Goal: Task Accomplishment & Management: Manage account settings

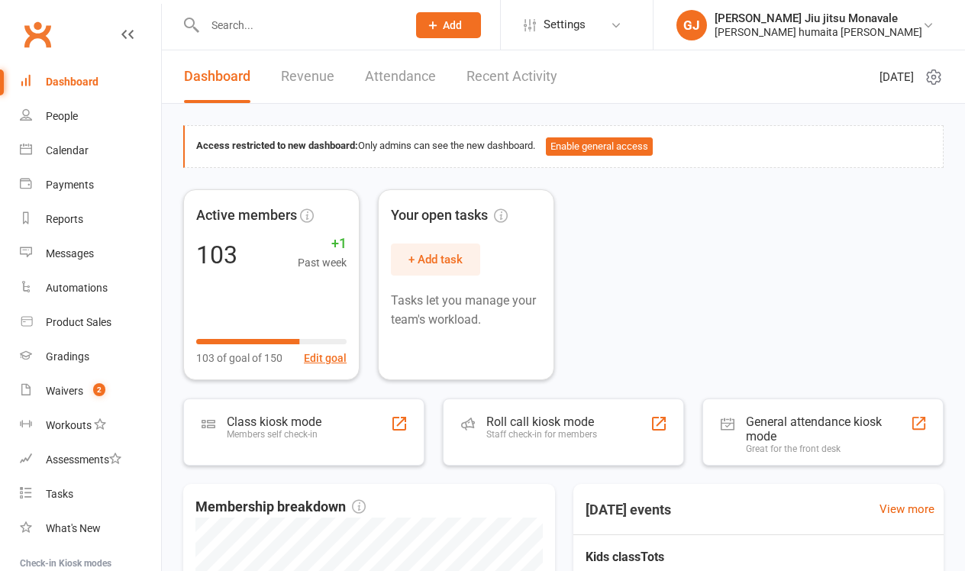
click at [253, 33] on input "text" at bounding box center [298, 25] width 196 height 21
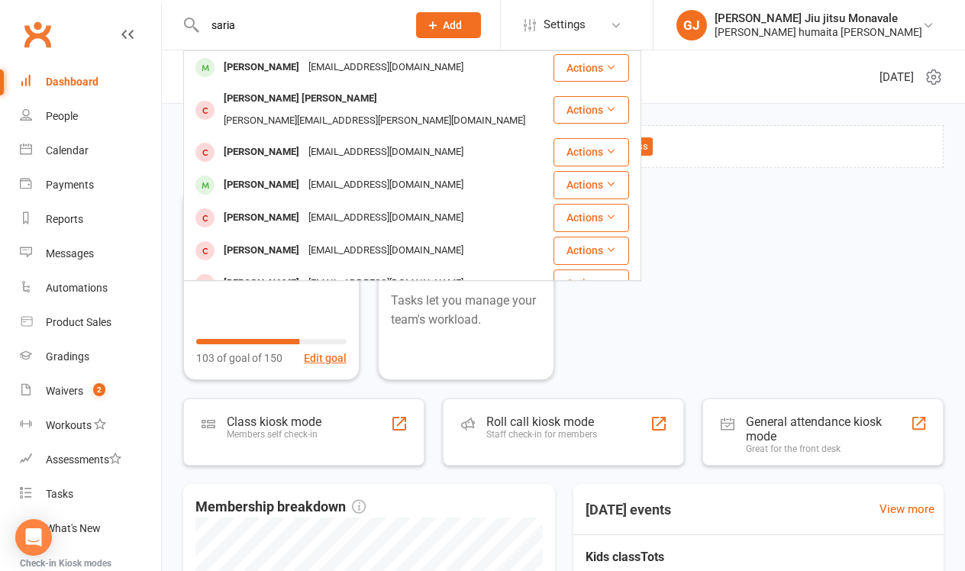
type input "Saria"
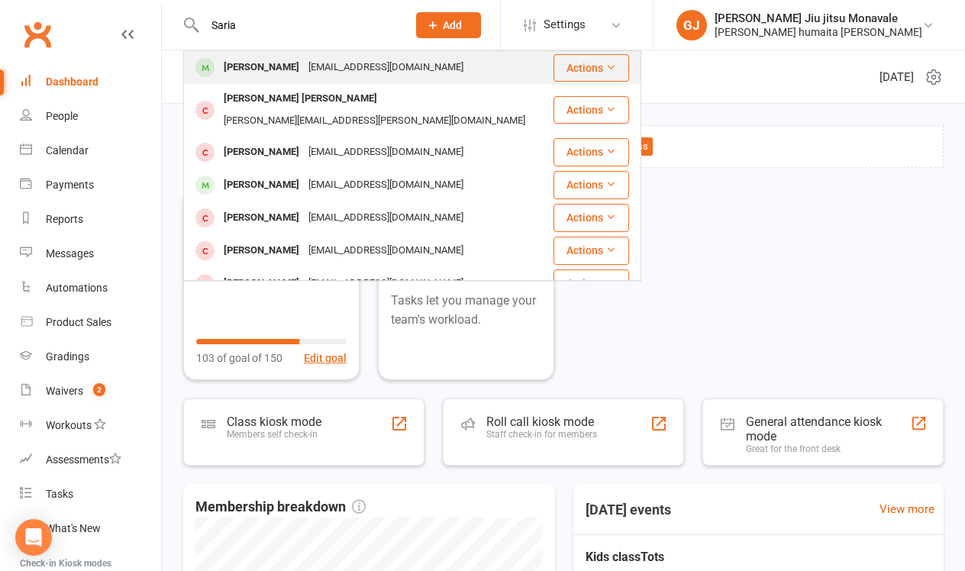
drag, startPoint x: 256, startPoint y: 37, endPoint x: 302, endPoint y: 70, distance: 57.4
click at [302, 70] on div "[PERSON_NAME]" at bounding box center [261, 68] width 85 height 22
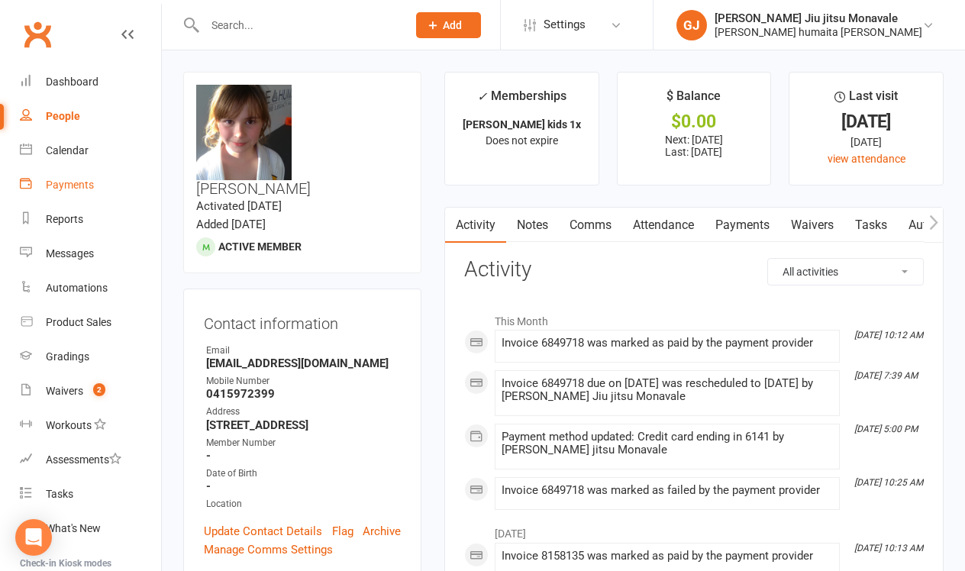
click at [94, 186] on link "Payments" at bounding box center [90, 185] width 141 height 34
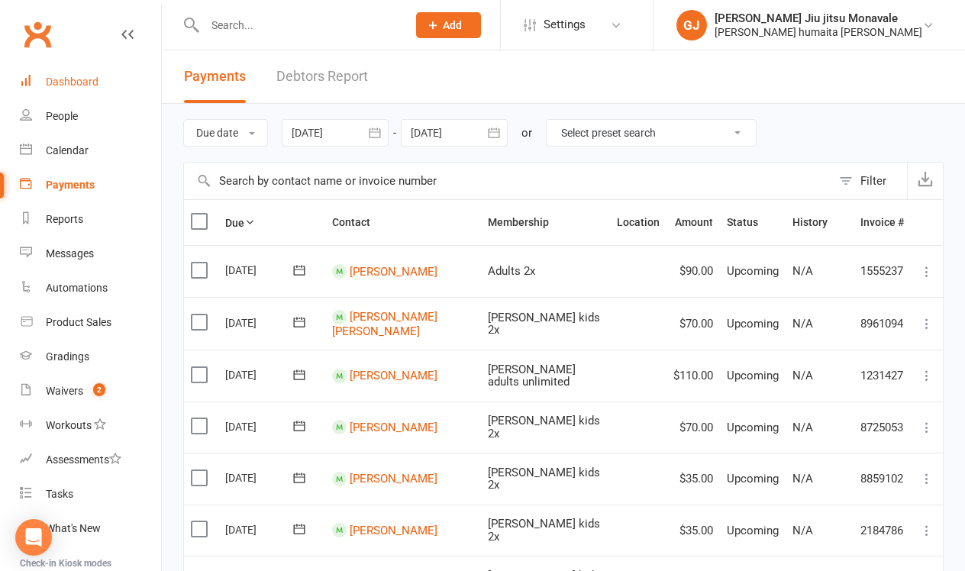
click at [80, 76] on div "Dashboard" at bounding box center [72, 82] width 53 height 12
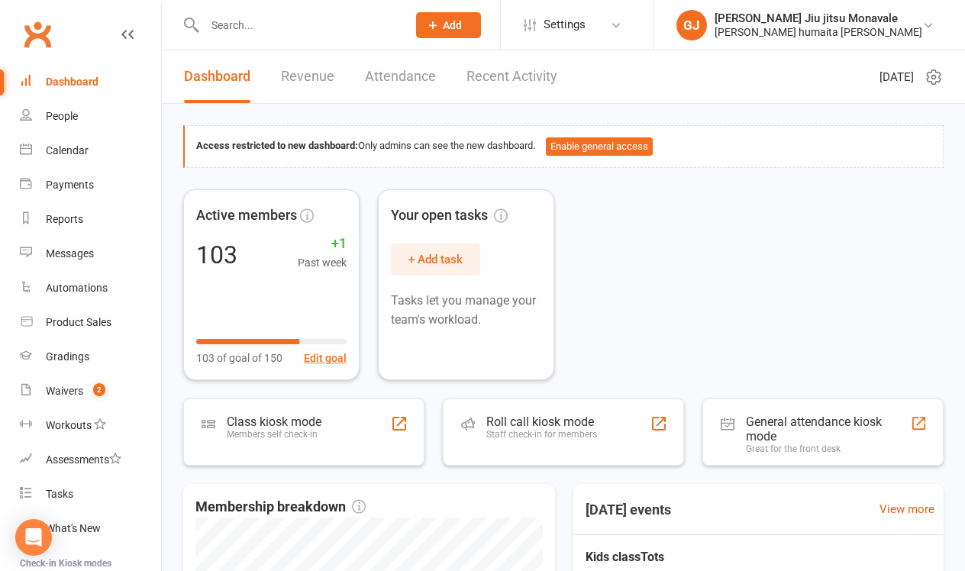
click at [295, 28] on input "text" at bounding box center [298, 25] width 196 height 21
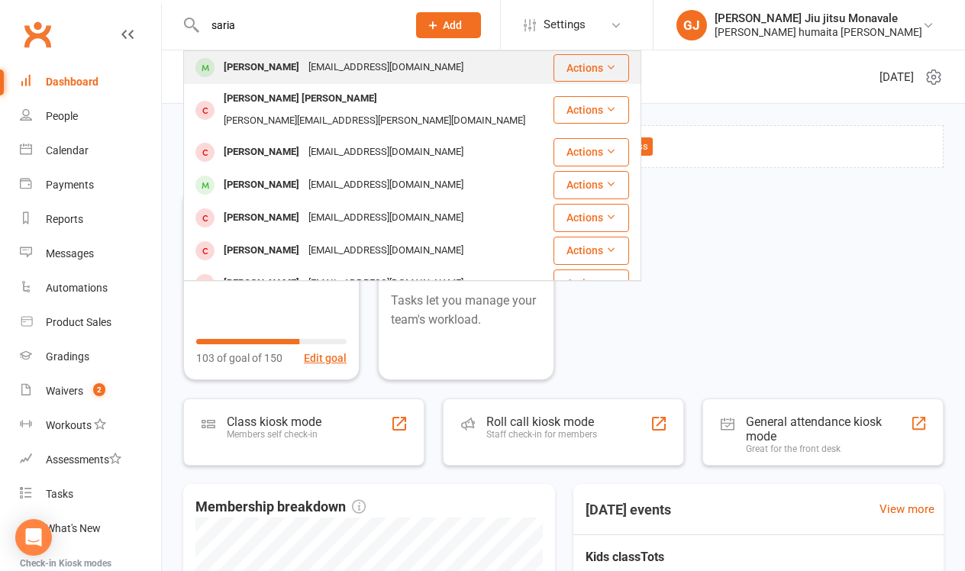
type input "saria"
click at [295, 65] on div "[PERSON_NAME]" at bounding box center [261, 68] width 85 height 22
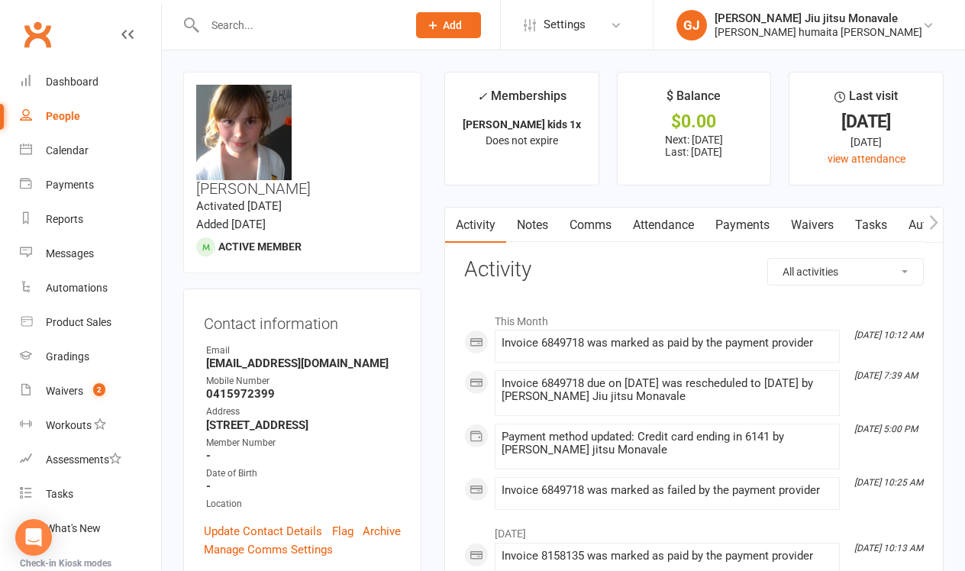
click at [738, 226] on link "Payments" at bounding box center [743, 225] width 76 height 35
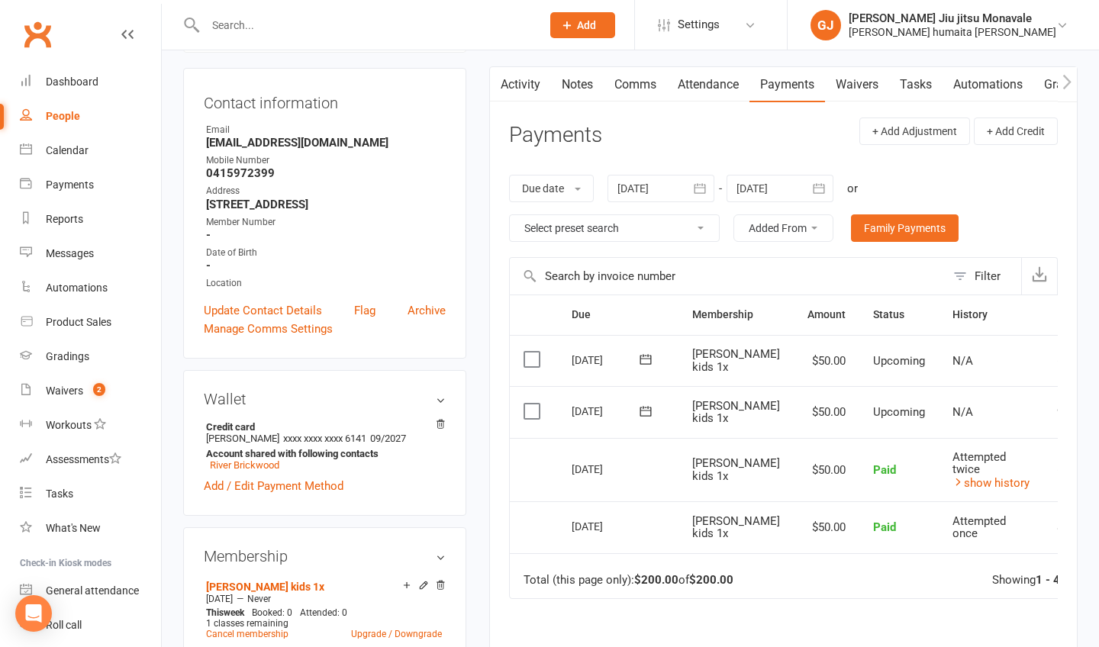
scroll to position [141, 0]
click at [254, 495] on link "Add / Edit Payment Method" at bounding box center [274, 485] width 140 height 18
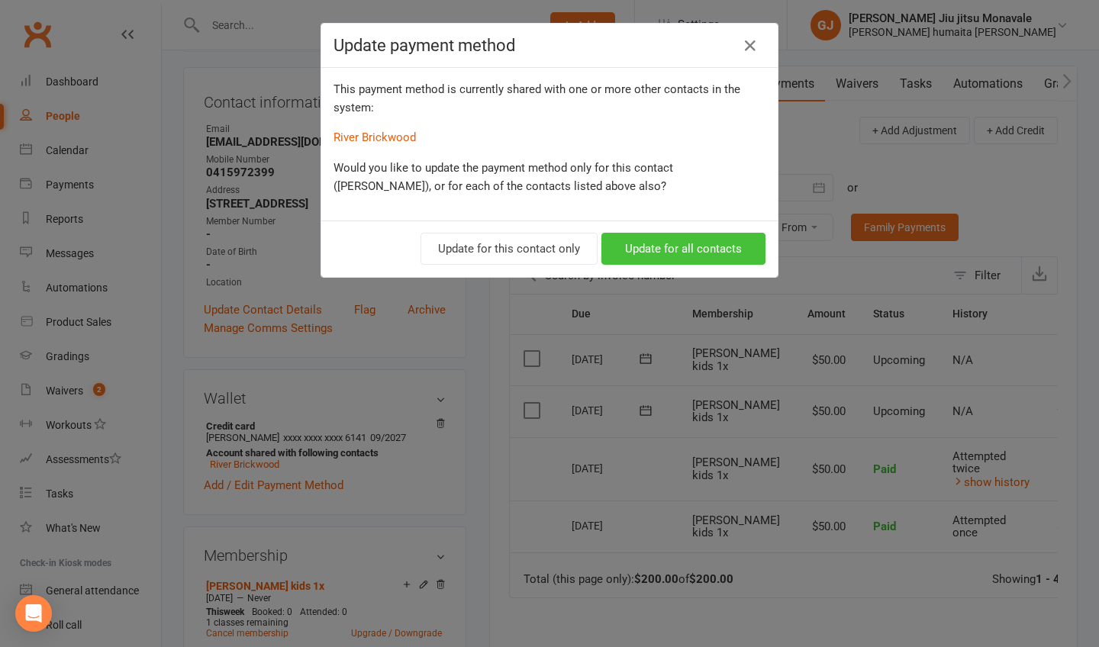
click at [656, 251] on button "Update for all contacts" at bounding box center [684, 249] width 164 height 32
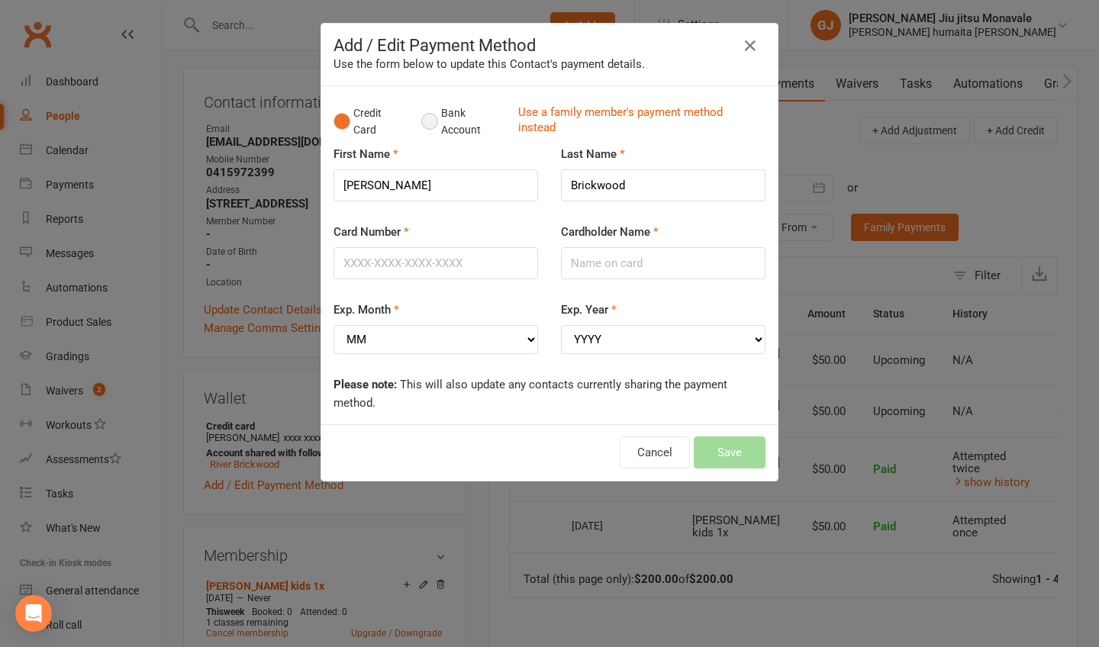
click at [424, 121] on button "Bank Account" at bounding box center [463, 121] width 85 height 47
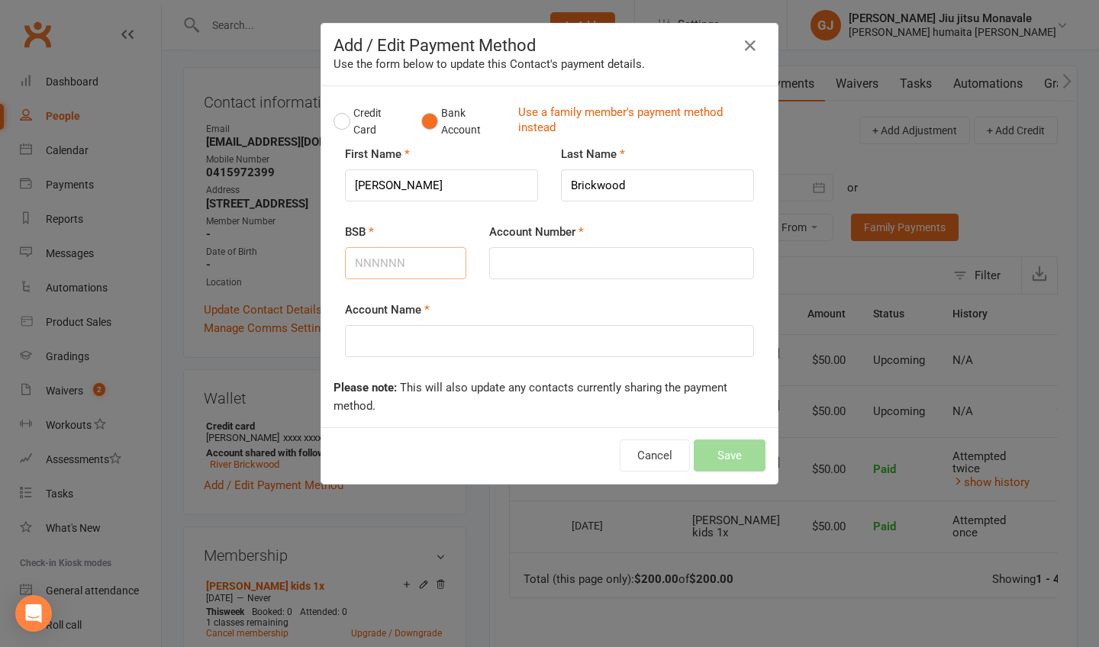
click at [387, 256] on input "BSB" at bounding box center [405, 263] width 121 height 32
type input "923100"
click at [517, 270] on input "Account Number" at bounding box center [621, 263] width 265 height 32
type input "318020165"
click at [461, 336] on input "Account Name" at bounding box center [549, 341] width 409 height 32
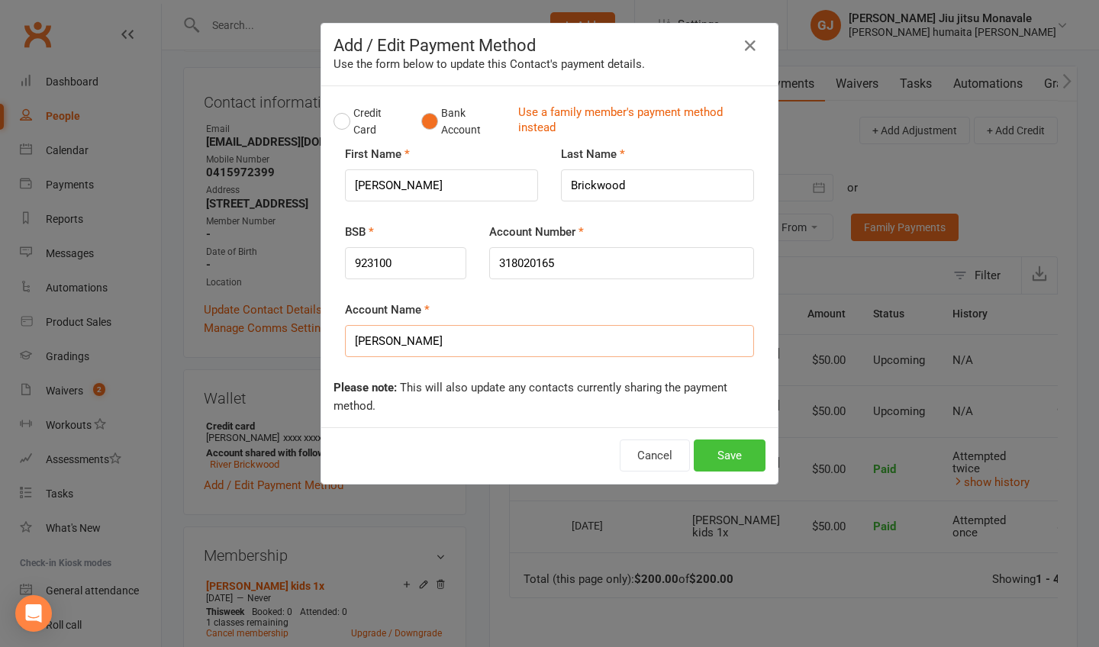
type input "[PERSON_NAME]"
click at [749, 460] on button "Save" at bounding box center [730, 456] width 72 height 32
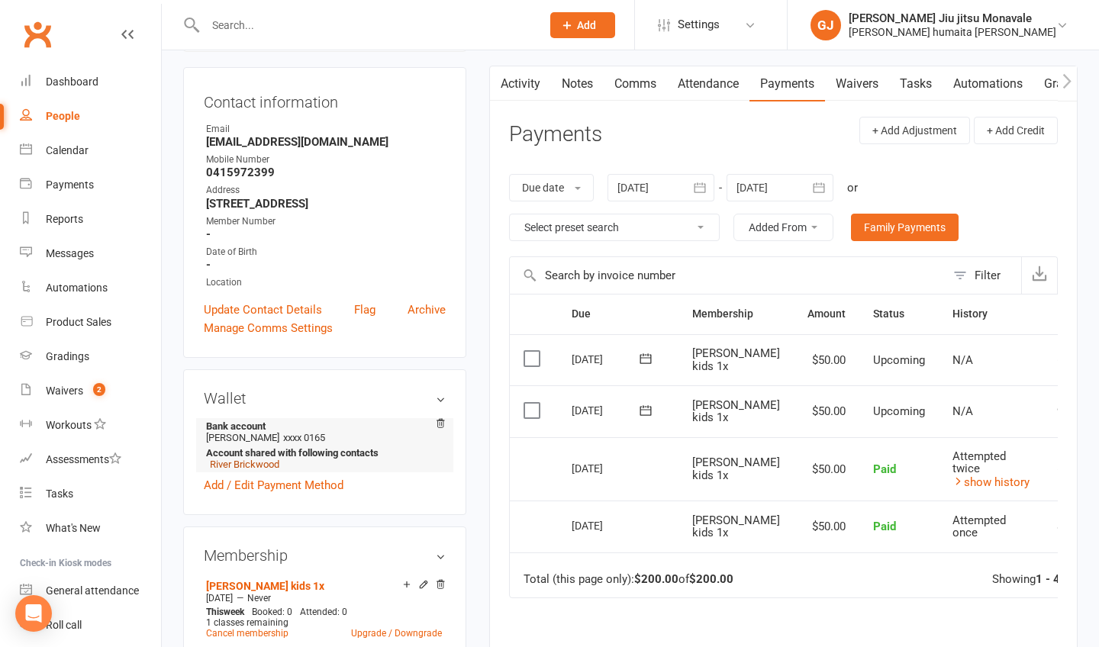
click at [258, 467] on link "River Brickwood" at bounding box center [244, 464] width 69 height 11
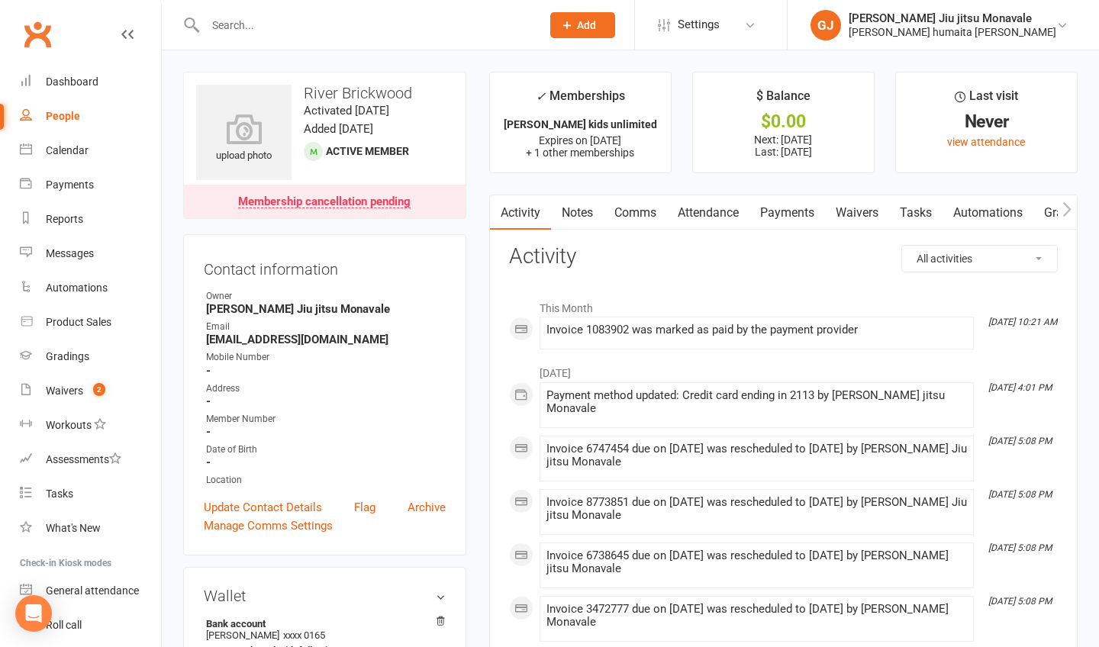
click at [798, 212] on link "Payments" at bounding box center [788, 212] width 76 height 35
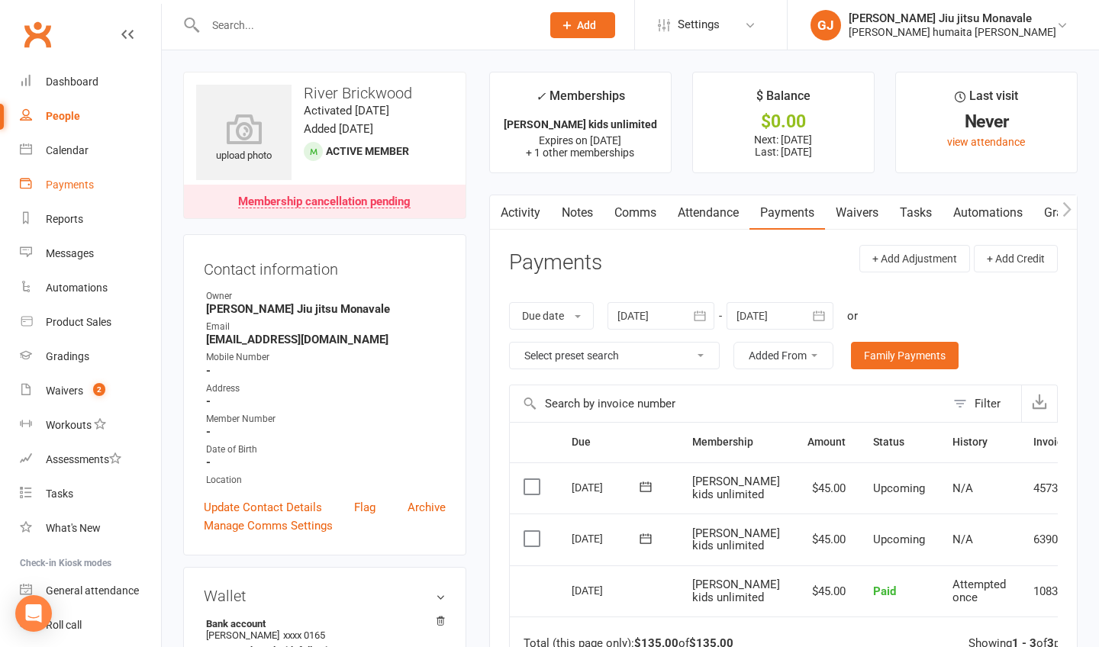
click at [86, 185] on div "Payments" at bounding box center [70, 185] width 48 height 12
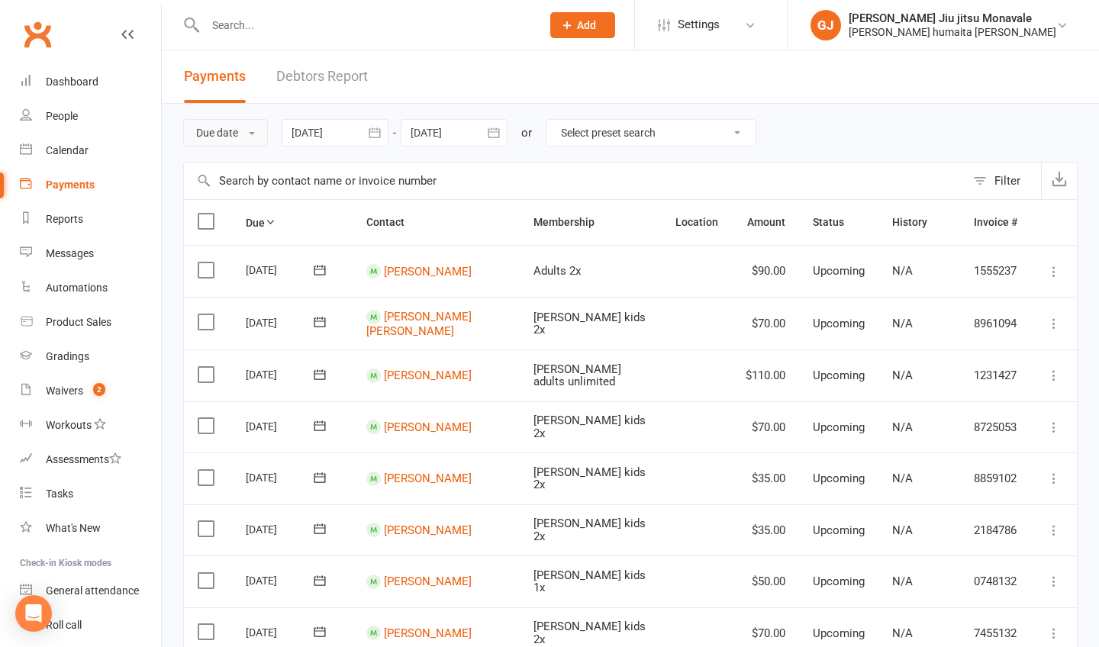
click at [256, 131] on button "Due date" at bounding box center [225, 132] width 85 height 27
click at [233, 224] on link "Date failed" at bounding box center [259, 228] width 151 height 31
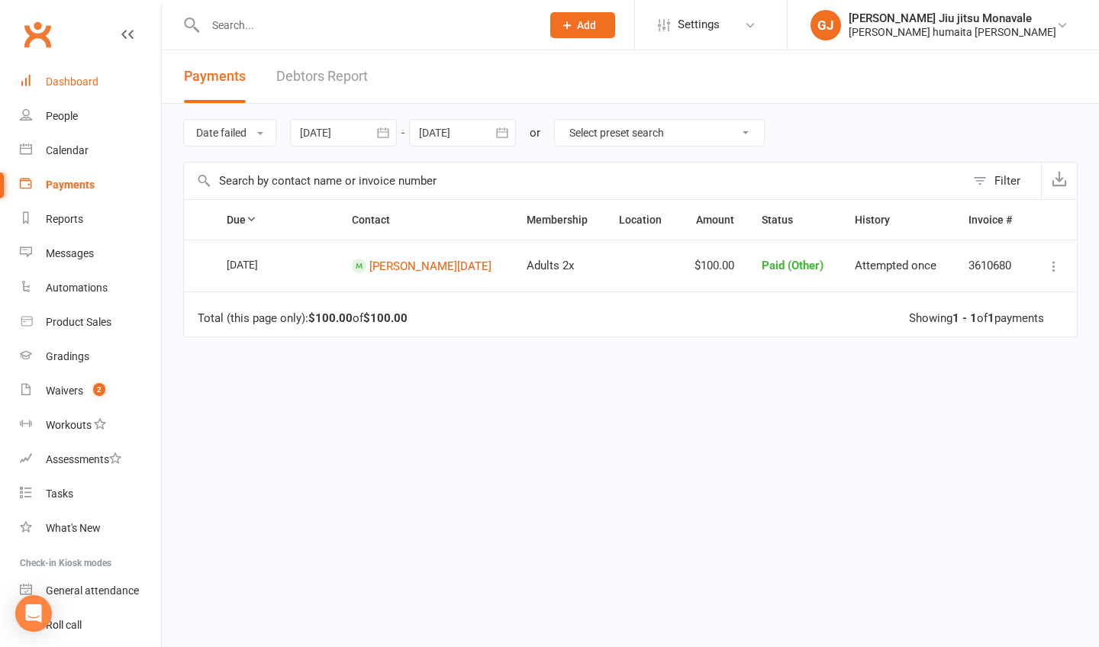
click at [69, 75] on link "Dashboard" at bounding box center [90, 82] width 141 height 34
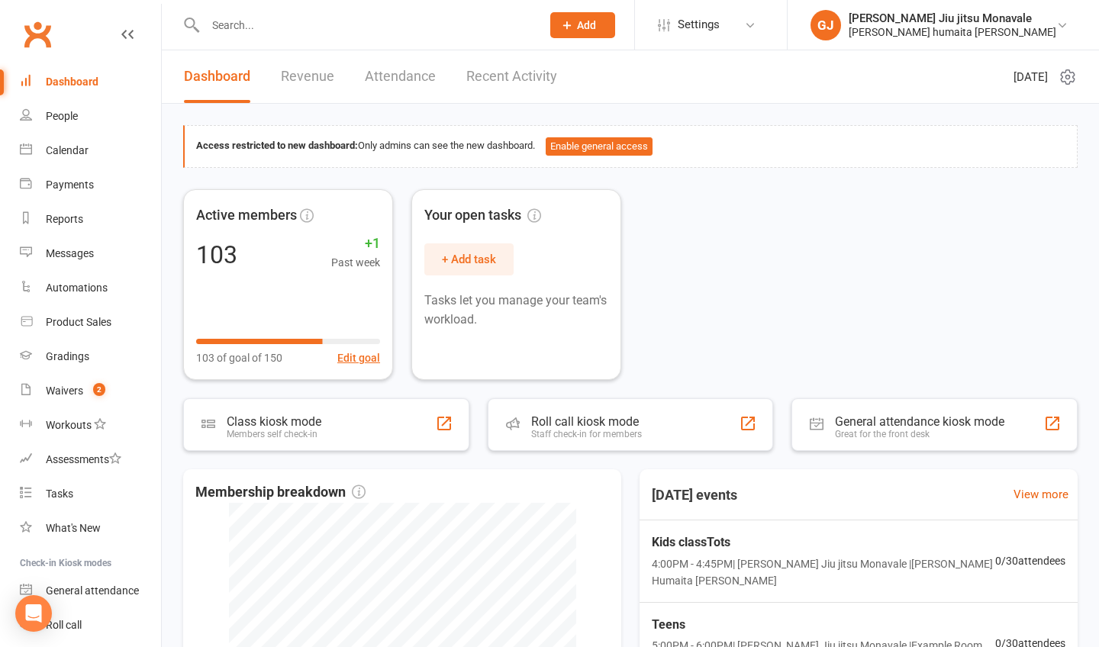
click at [308, 76] on link "Revenue" at bounding box center [307, 76] width 53 height 53
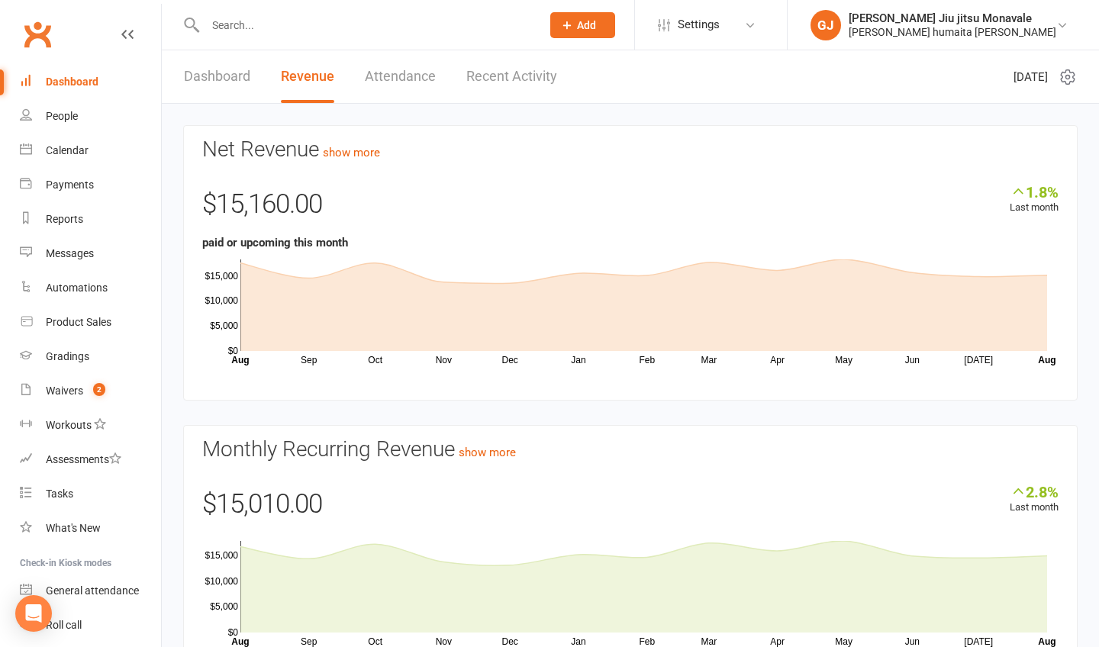
click at [91, 89] on link "Dashboard" at bounding box center [90, 82] width 141 height 34
click at [83, 79] on div "Dashboard" at bounding box center [72, 82] width 53 height 12
click at [66, 81] on div "Dashboard" at bounding box center [72, 82] width 53 height 12
click at [43, 34] on link "Clubworx" at bounding box center [37, 34] width 38 height 38
